Goal: Transaction & Acquisition: Purchase product/service

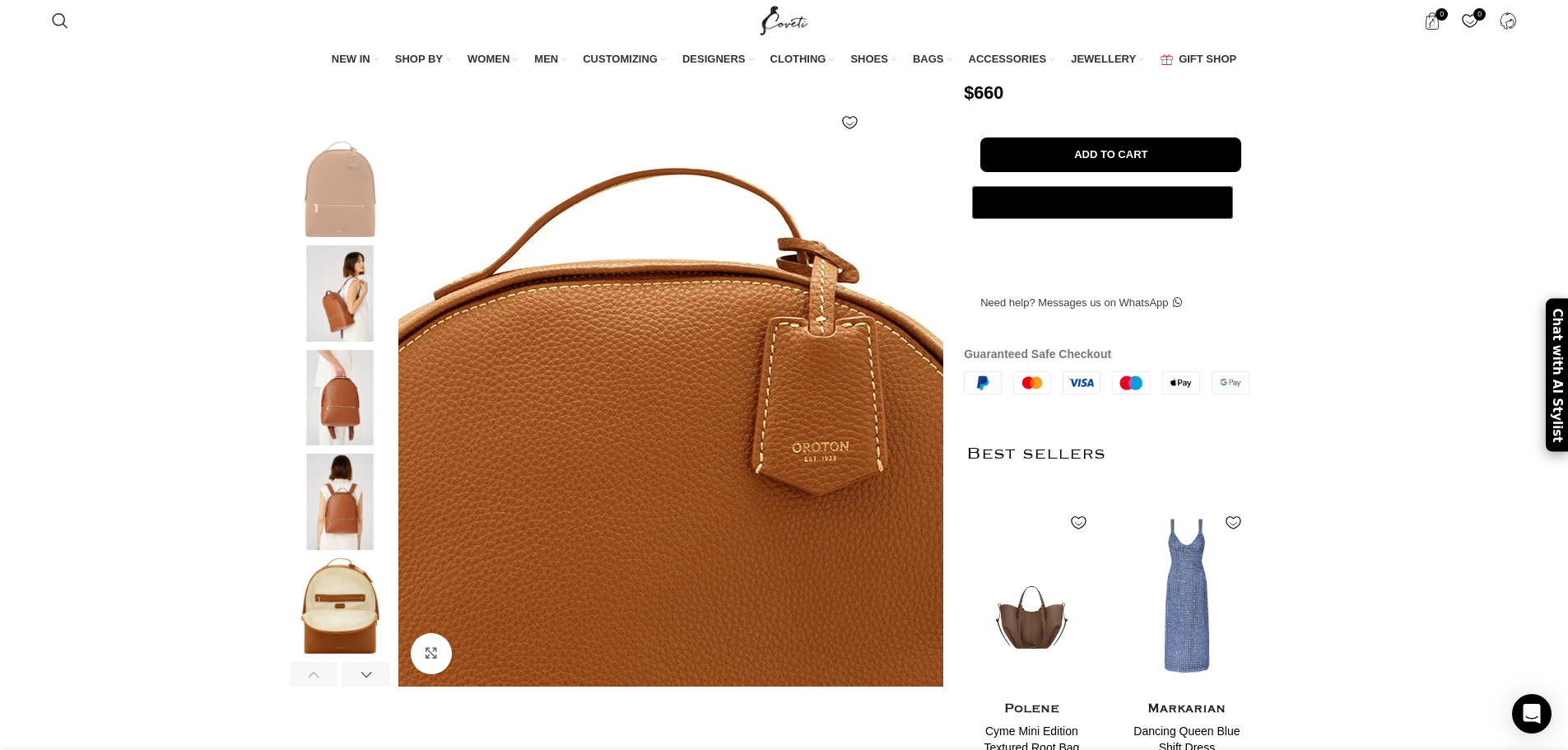
scroll to position [164, 0]
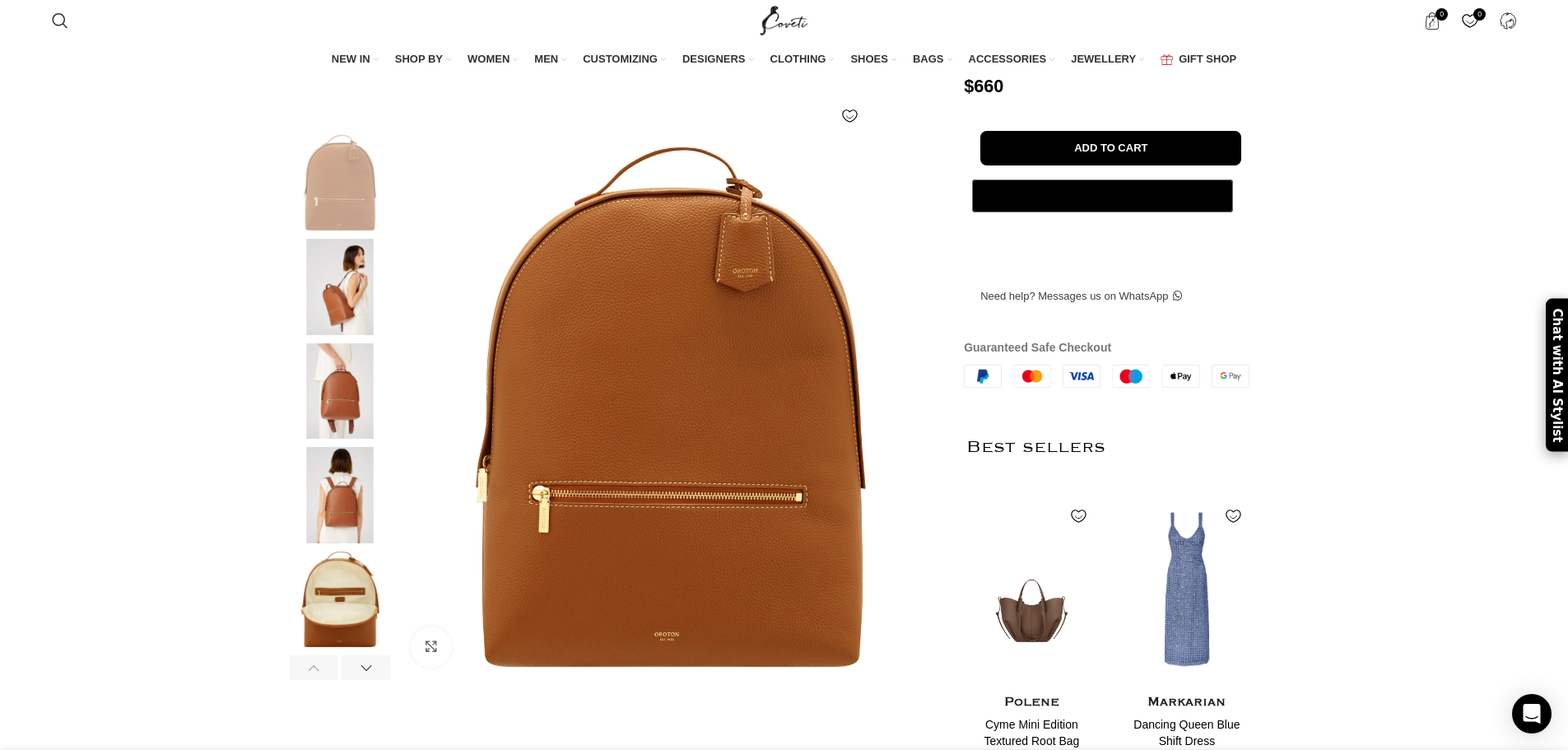
click at [335, 436] on img at bounding box center [340, 391] width 100 height 96
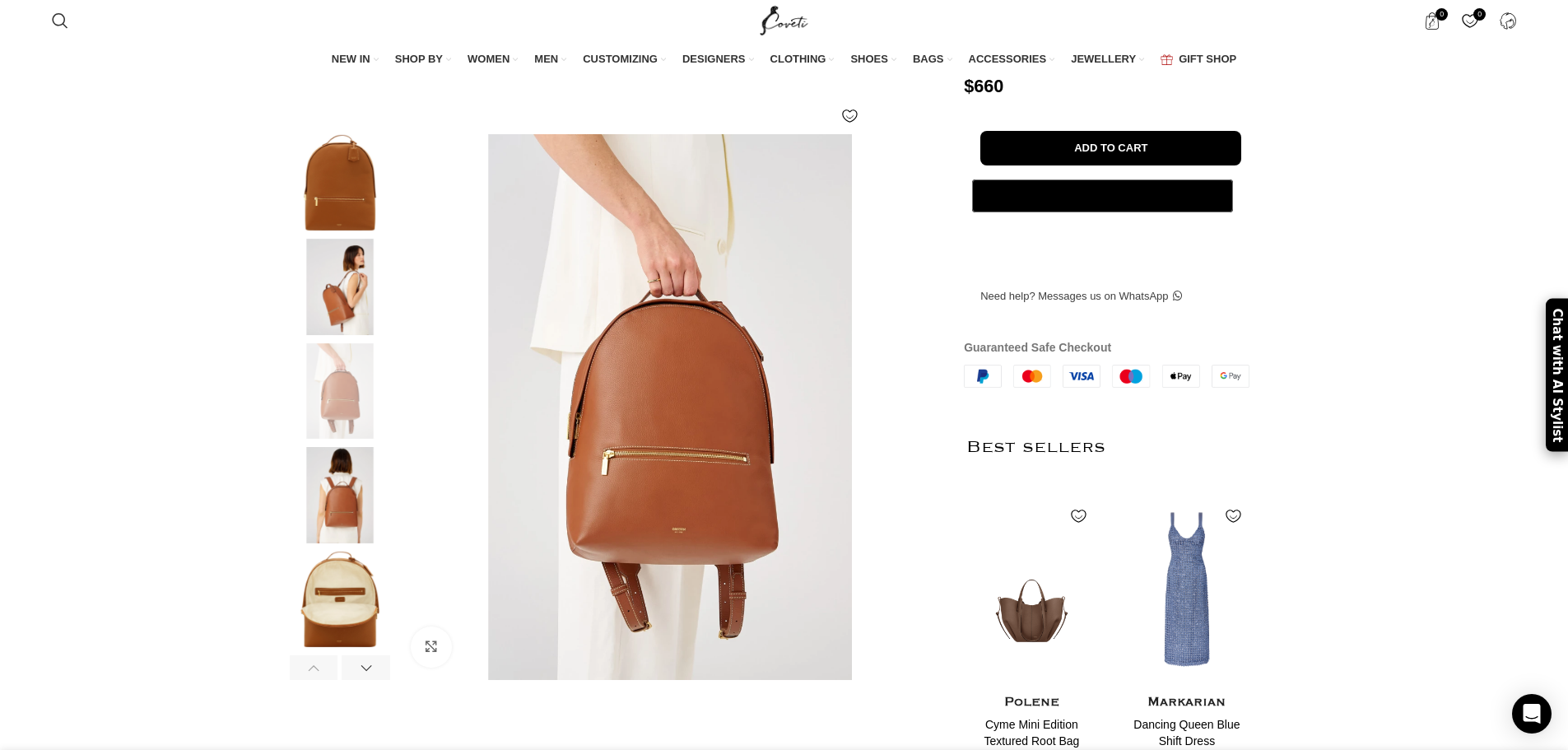
click at [338, 520] on img at bounding box center [340, 495] width 100 height 96
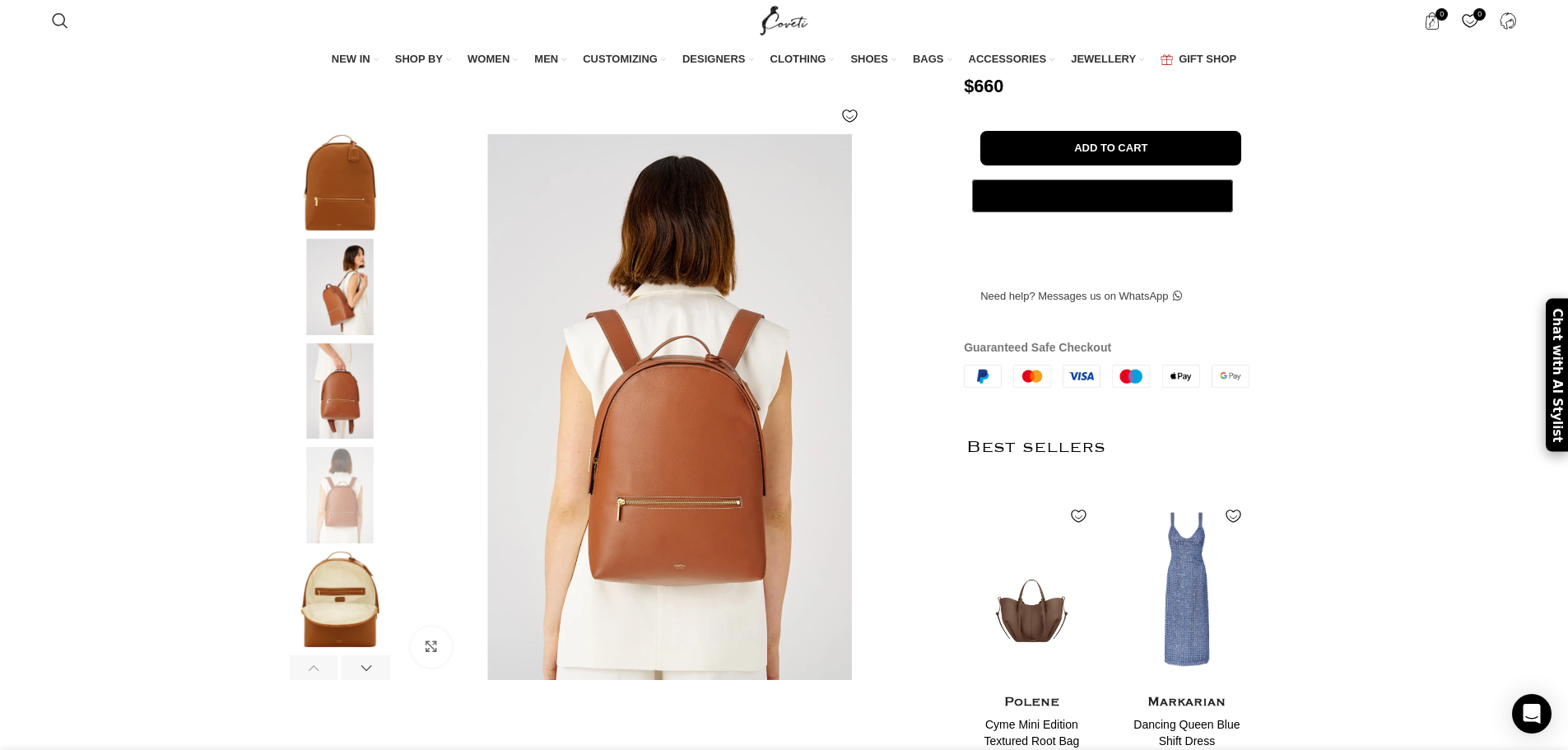
click at [342, 424] on img at bounding box center [340, 391] width 100 height 96
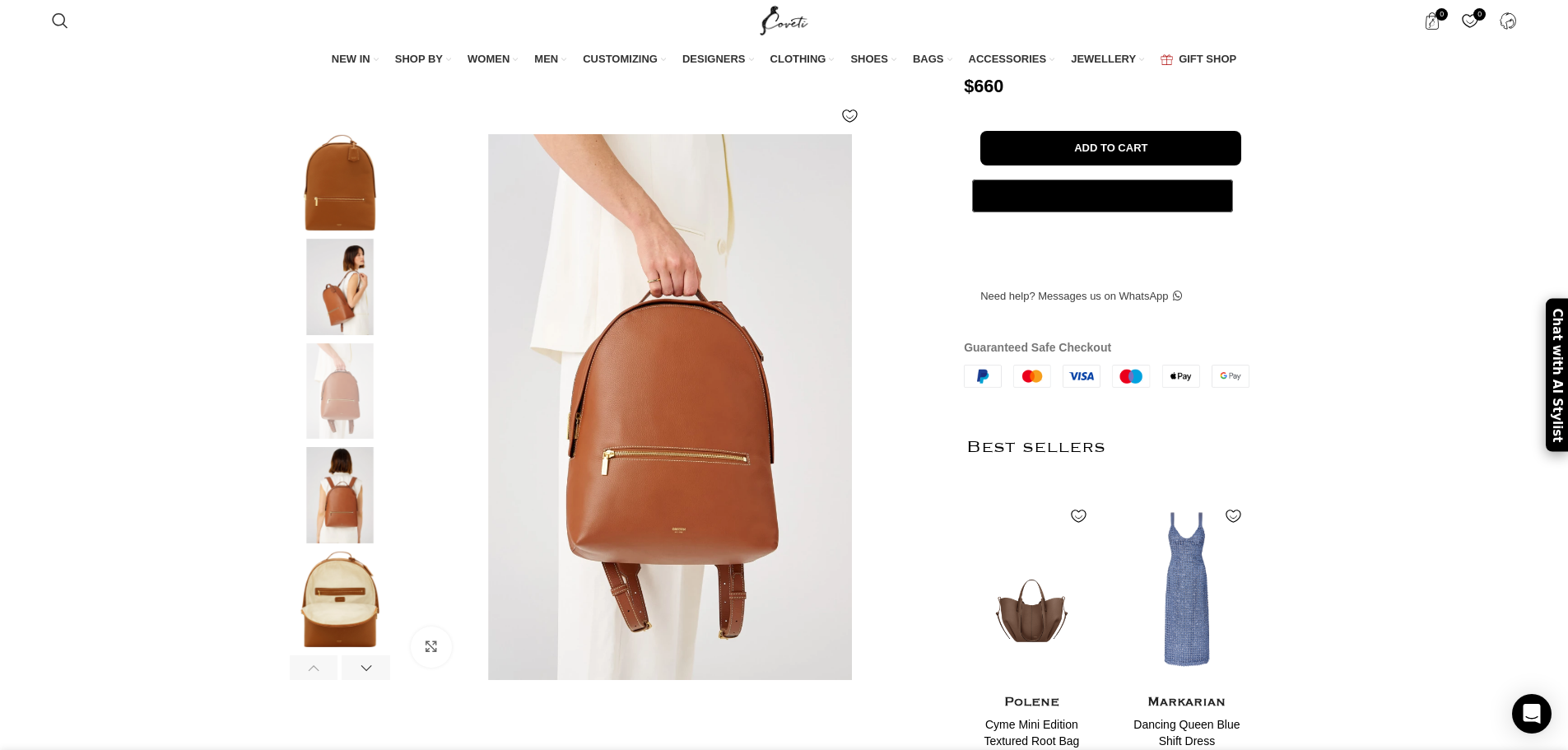
scroll to position [0, 521]
click at [1127, 165] on button "Add to cart" at bounding box center [1111, 148] width 261 height 35
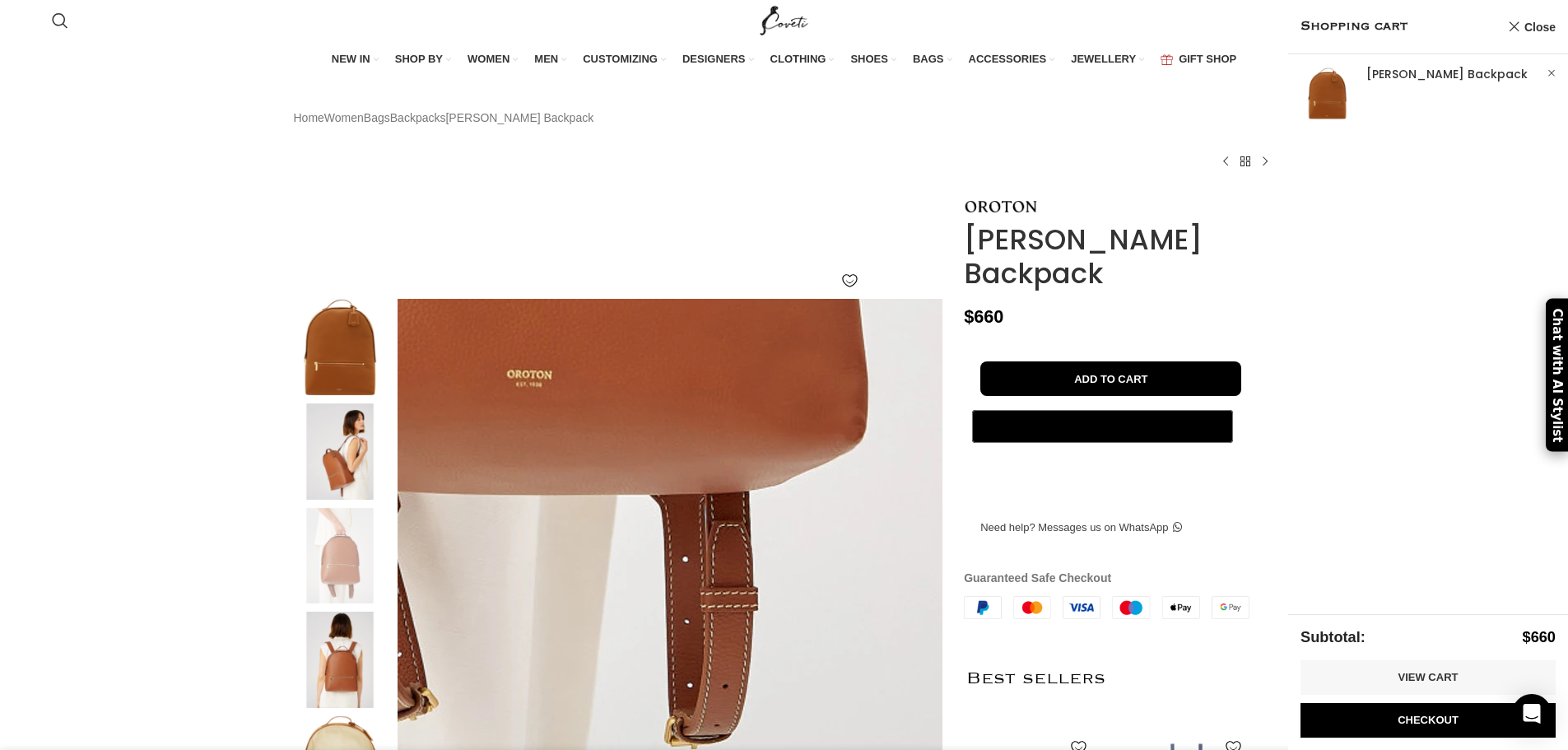
scroll to position [0, 693]
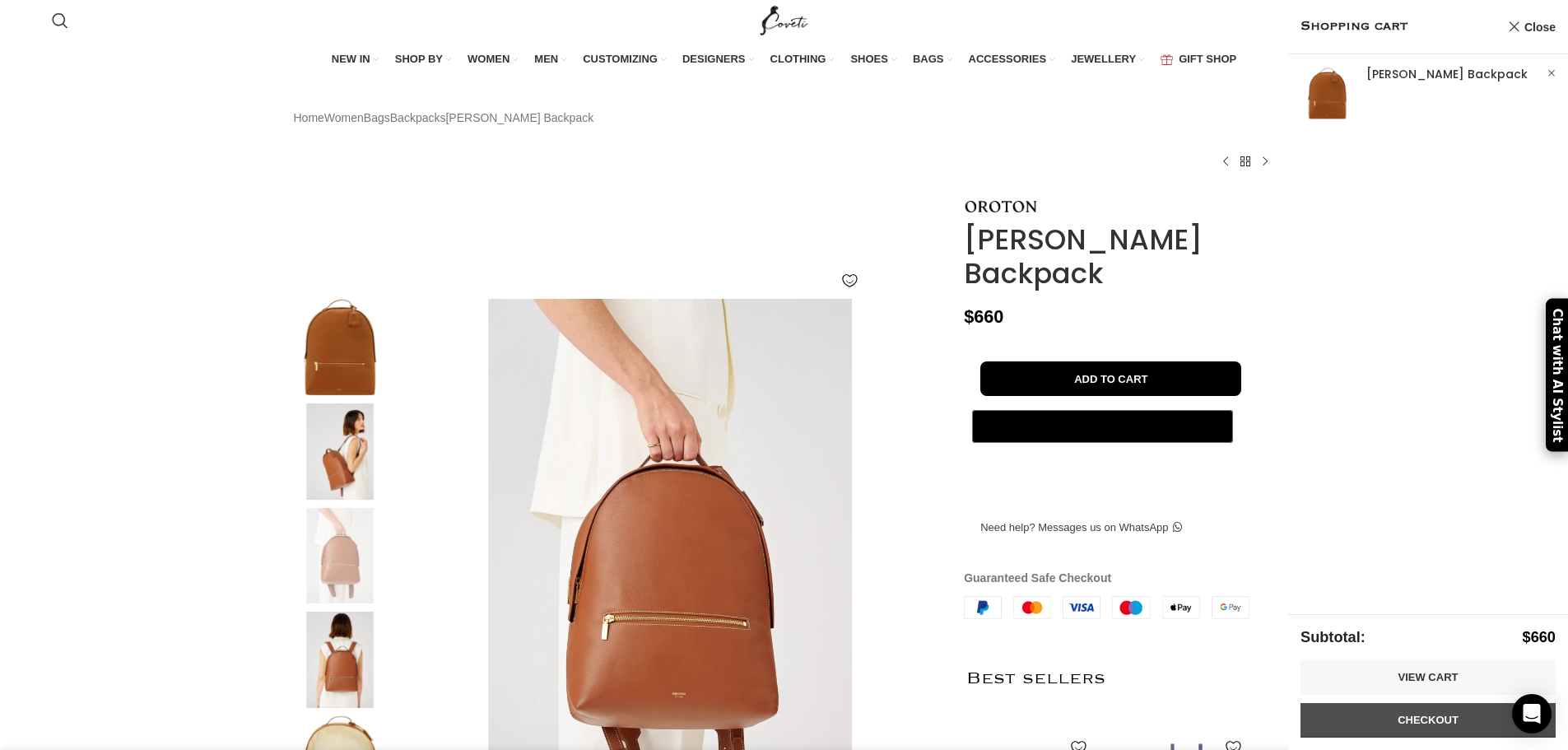
click at [1412, 717] on link "Checkout" at bounding box center [1428, 721] width 255 height 35
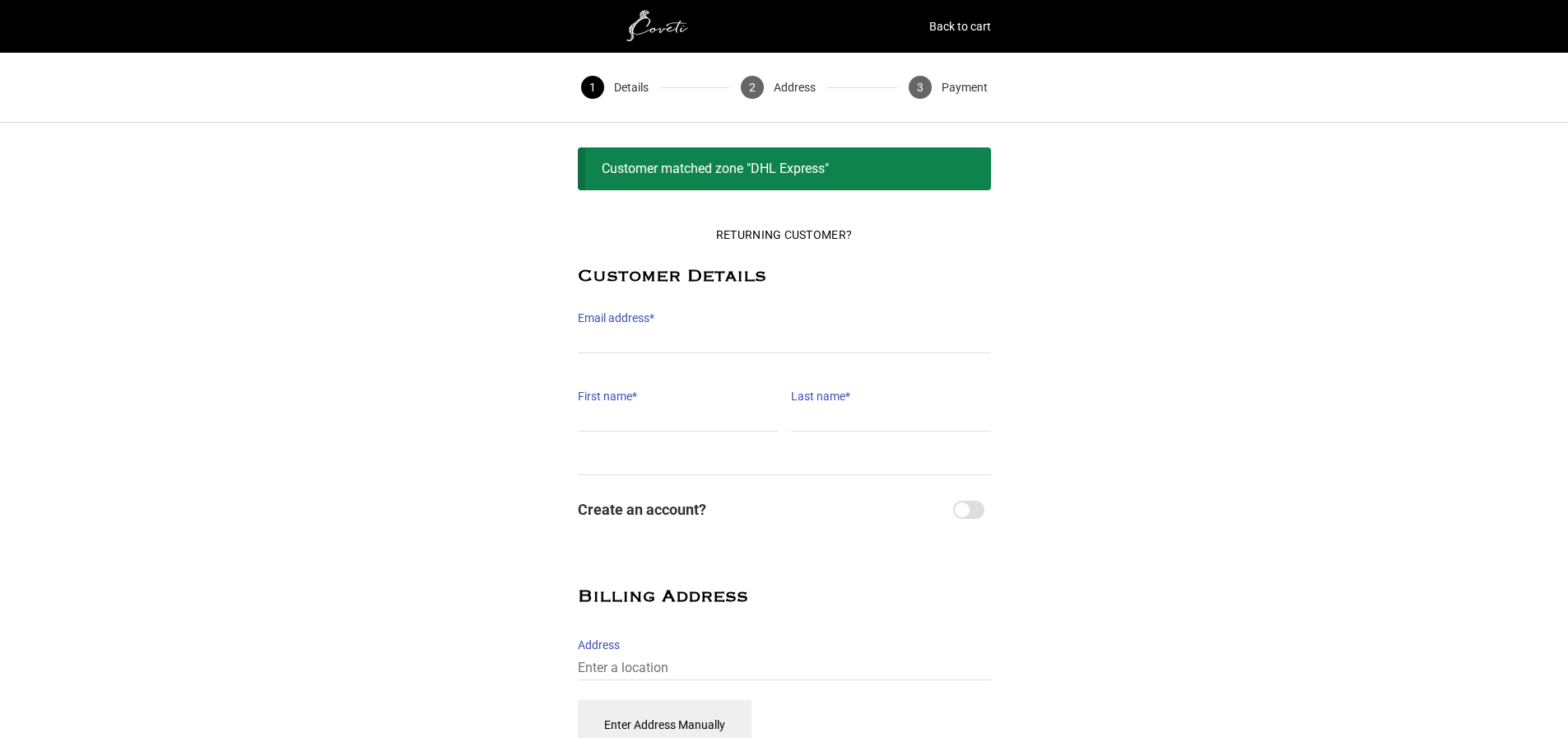
click at [662, 320] on label "Email address *" at bounding box center [784, 318] width 413 height 23
click at [662, 330] on input "Email address *" at bounding box center [784, 342] width 413 height 24
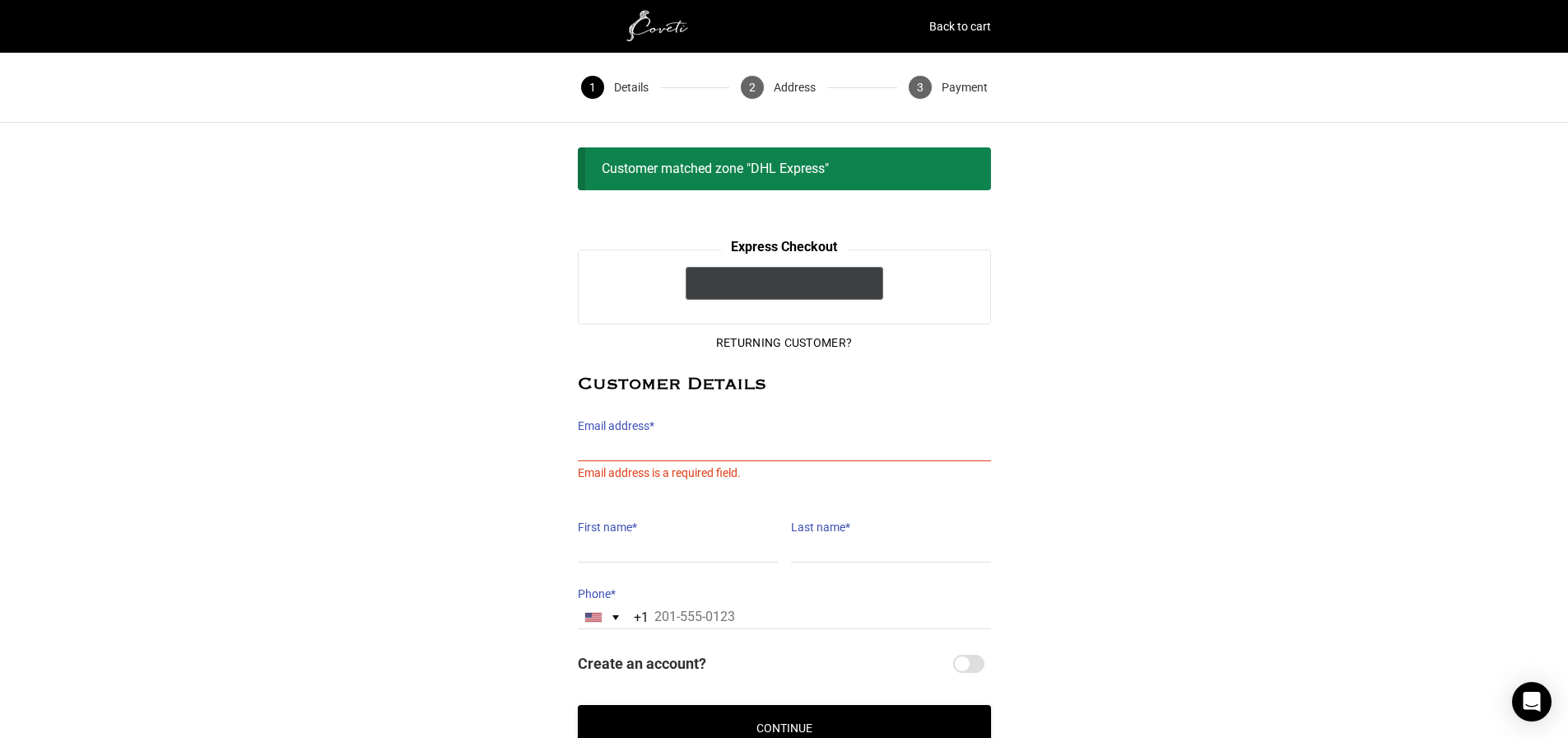
click at [764, 276] on div "@import url(//[DOMAIN_NAME][URL]) ••••••" at bounding box center [784, 283] width 197 height 33
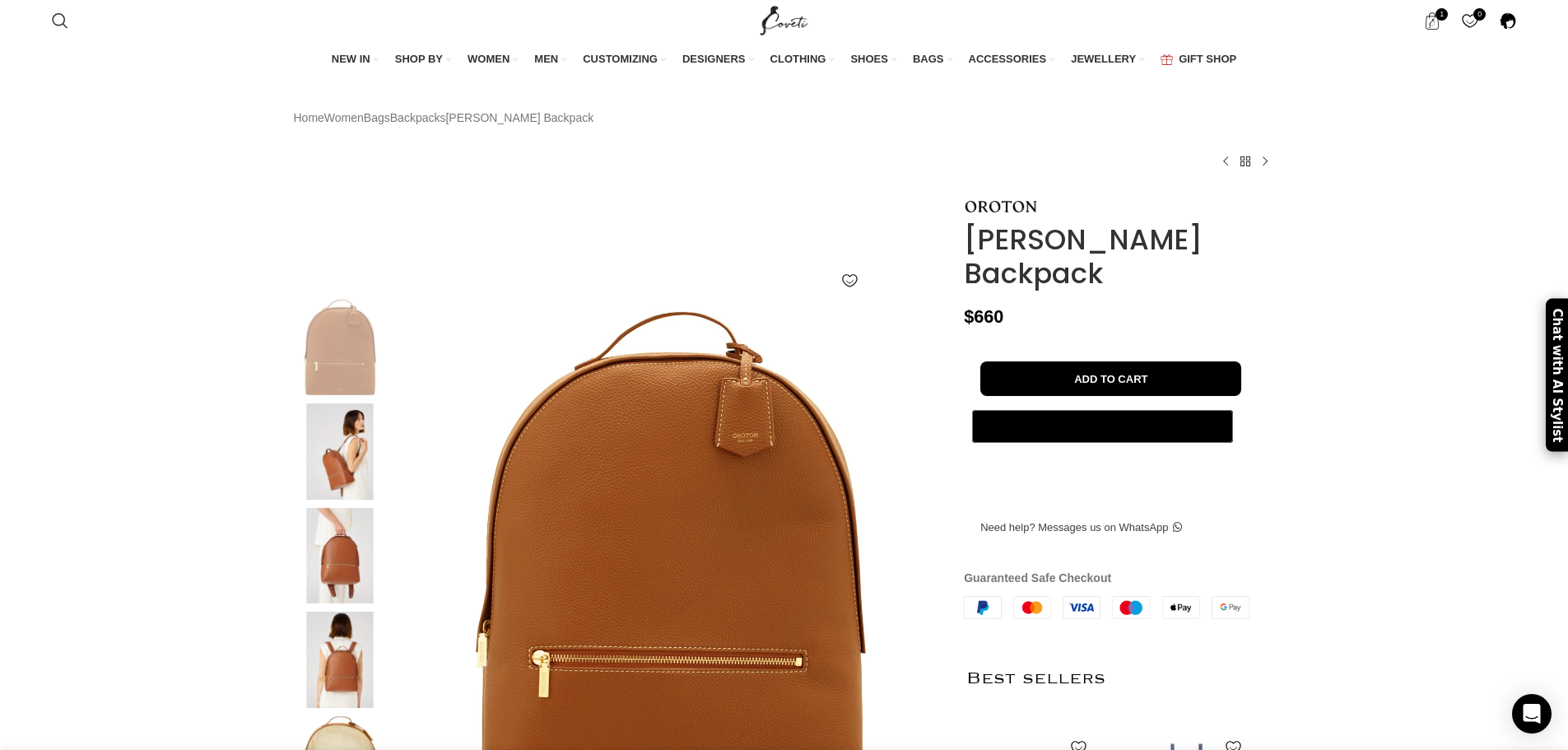
scroll to position [0, 521]
